Goal: Navigation & Orientation: Find specific page/section

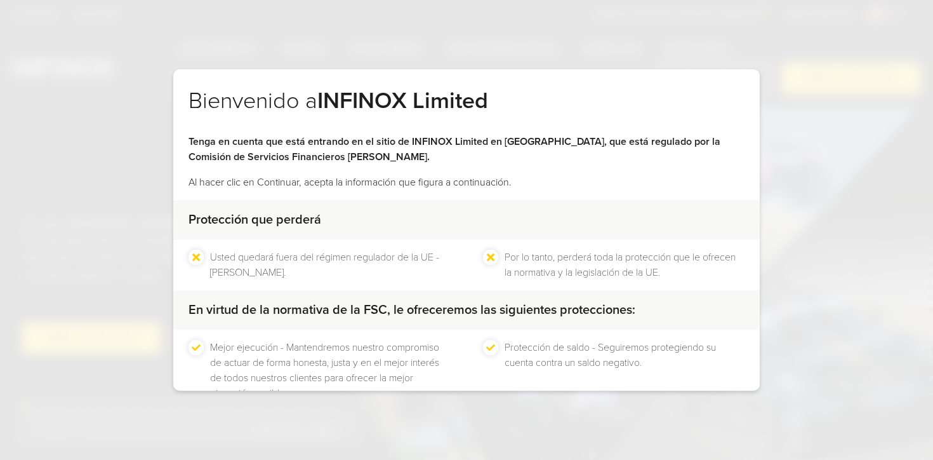
scroll to position [84, 0]
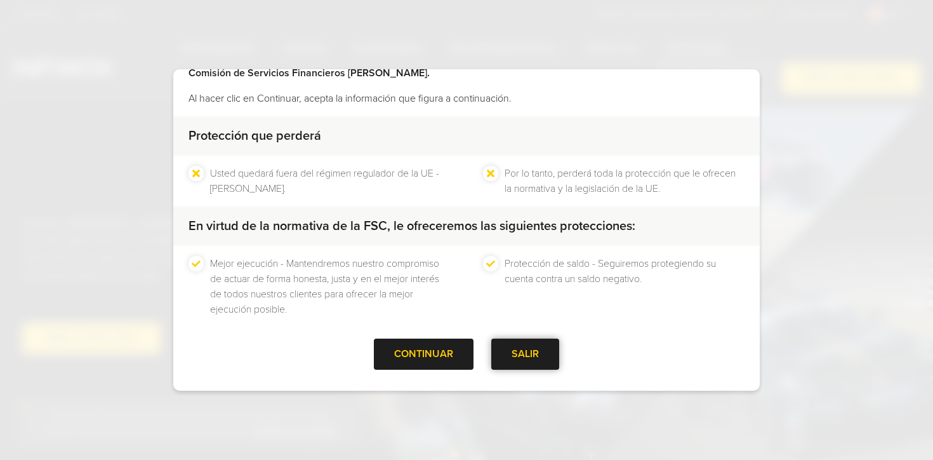
click at [531, 352] on div "SALIR" at bounding box center [525, 353] width 68 height 31
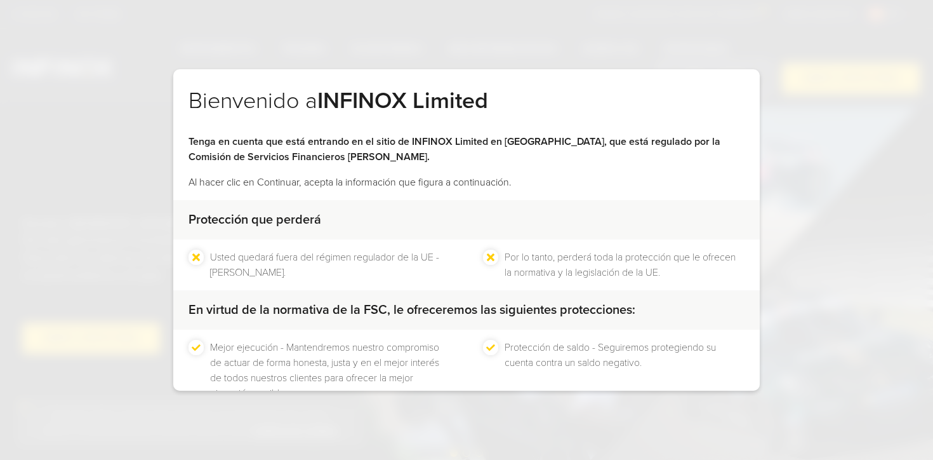
scroll to position [84, 0]
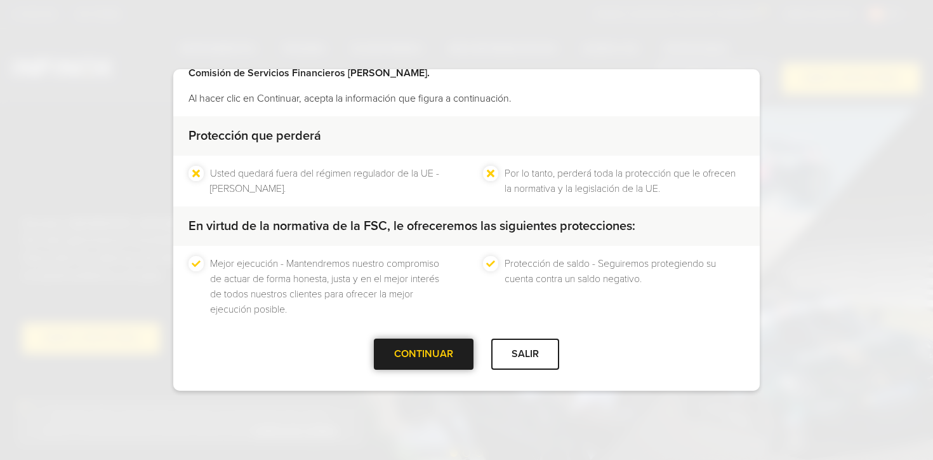
click at [424, 354] on div at bounding box center [424, 354] width 0 height 0
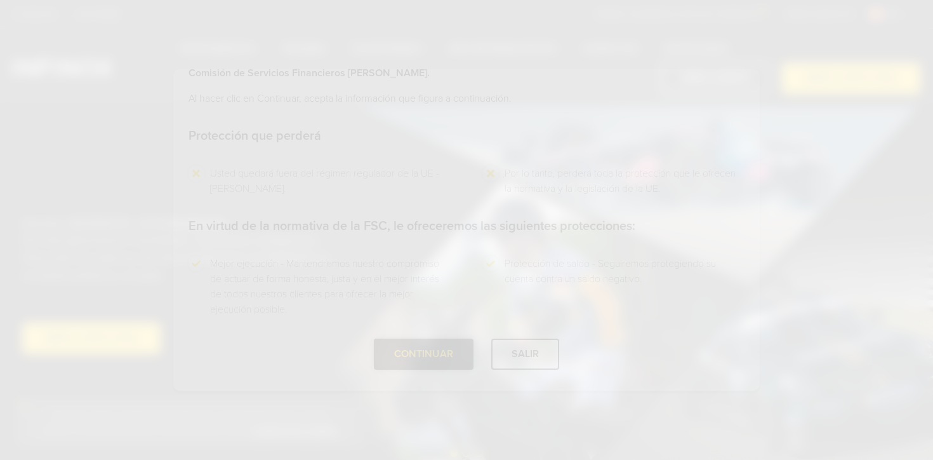
scroll to position [0, 0]
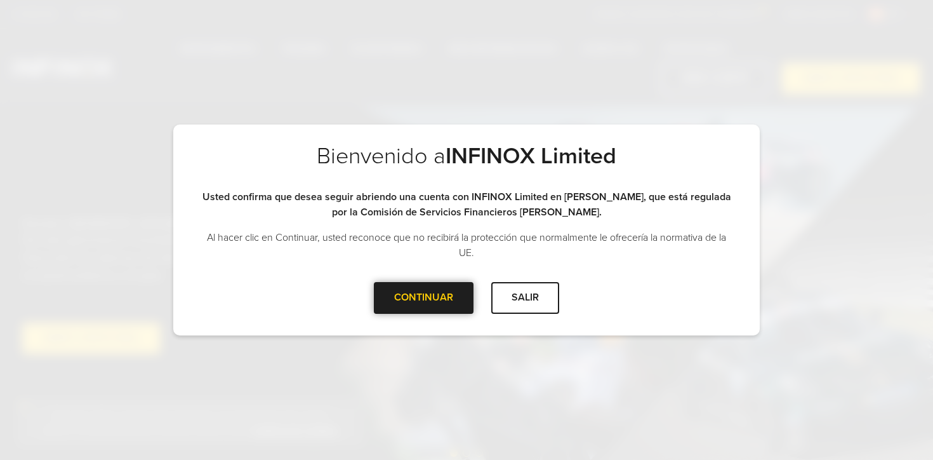
click at [424, 298] on div at bounding box center [424, 298] width 0 height 0
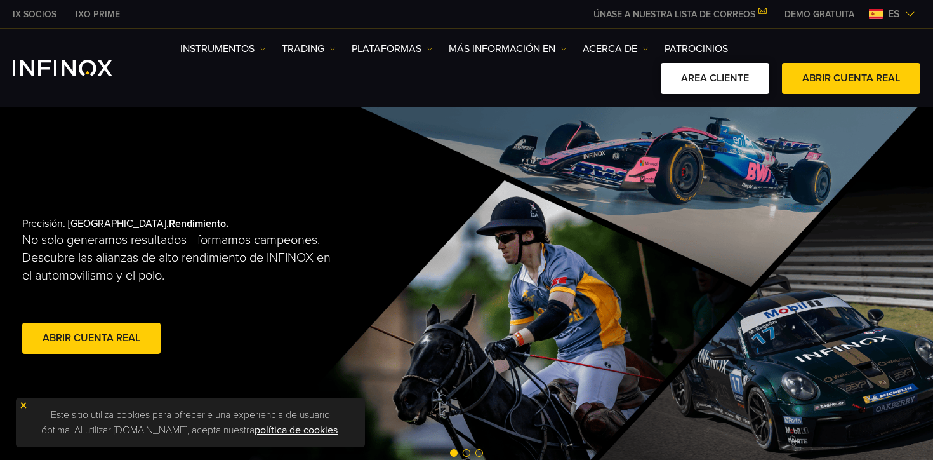
click at [703, 77] on link "AREA CLIENTE" at bounding box center [715, 78] width 109 height 31
